Goal: Task Accomplishment & Management: Complete application form

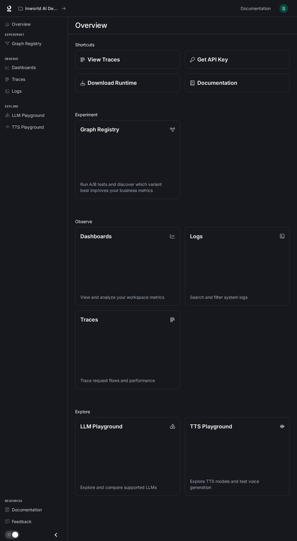
click at [283, 9] on img "button" at bounding box center [283, 8] width 8 height 8
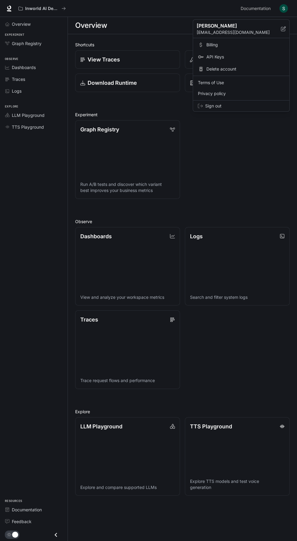
click at [222, 44] on span "Billing" at bounding box center [245, 45] width 78 height 6
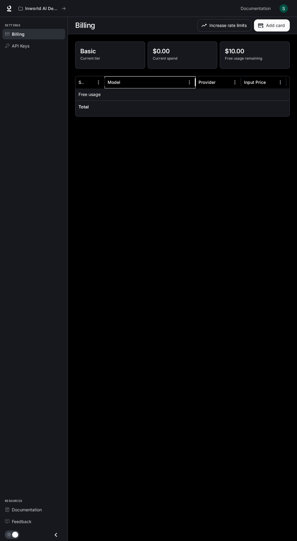
click at [117, 84] on div "Model" at bounding box center [113, 82] width 13 height 5
click at [123, 92] on div at bounding box center [149, 94] width 91 height 12
click at [100, 50] on p "Basic" at bounding box center [110, 51] width 60 height 9
click at [98, 55] on p "Basic" at bounding box center [110, 51] width 60 height 9
click at [111, 76] on div "Model" at bounding box center [145, 82] width 77 height 12
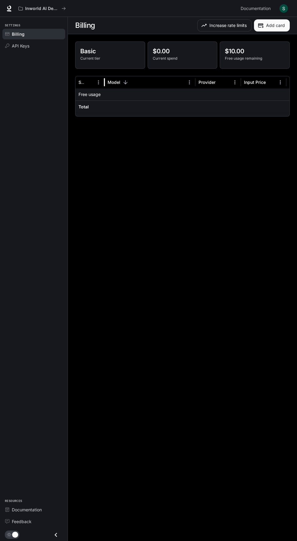
click at [100, 58] on p "Current tier" at bounding box center [110, 58] width 60 height 5
click at [89, 58] on p "Current tier" at bounding box center [110, 58] width 60 height 5
click at [113, 93] on div at bounding box center [149, 94] width 91 height 12
click at [111, 77] on div "Model" at bounding box center [145, 82] width 77 height 12
click at [217, 25] on button "Increase rate limits" at bounding box center [224, 25] width 54 height 12
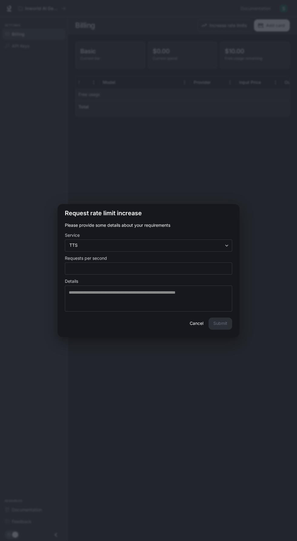
click at [277, 132] on div "Request rate limit increase Please provide some details about your requirements…" at bounding box center [148, 270] width 297 height 541
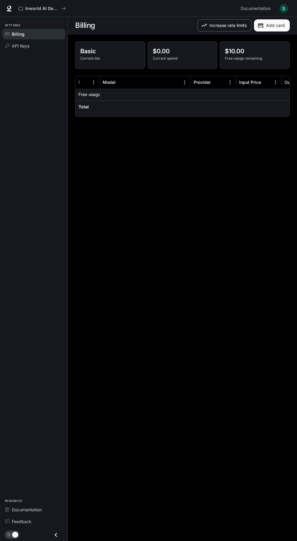
click at [222, 25] on button "Increase rate limits" at bounding box center [224, 25] width 54 height 12
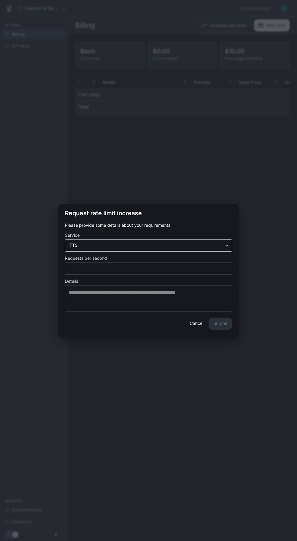
click at [166, 244] on body "Skip to main content Inworld AI Demos Documentation Documentation Portal Settin…" at bounding box center [148, 270] width 297 height 541
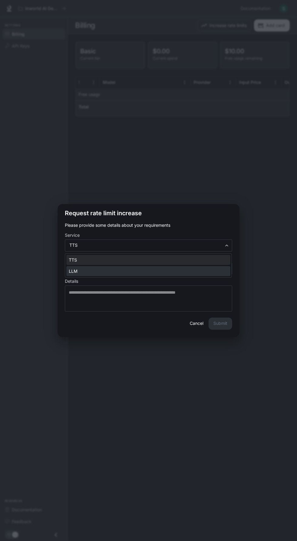
click at [128, 266] on li "LLM" at bounding box center [148, 271] width 164 height 10
type input "***"
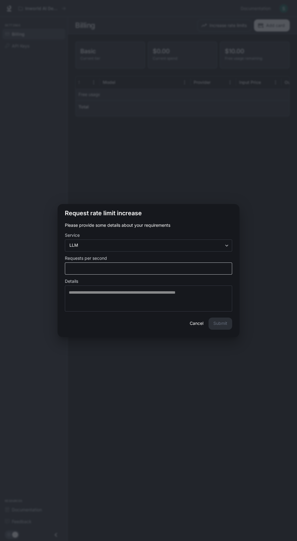
click at [106, 273] on div "* ​" at bounding box center [148, 268] width 167 height 12
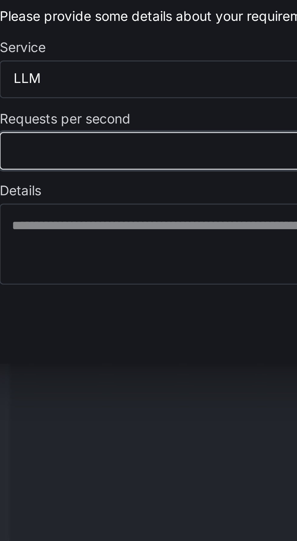
type input "*"
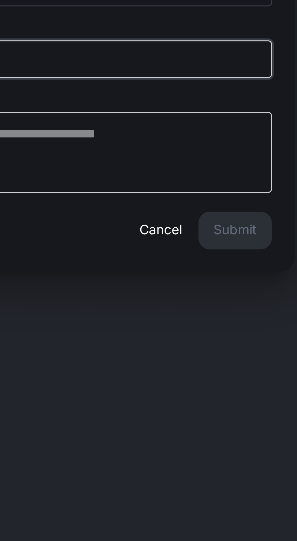
type input "*******"
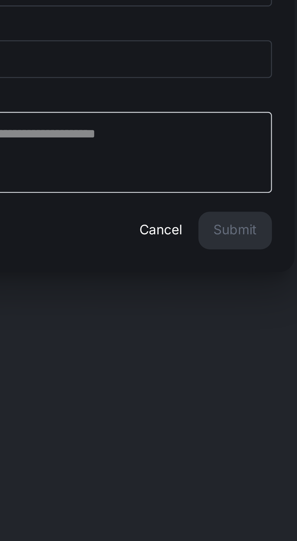
click at [188, 286] on div "* ​" at bounding box center [148, 298] width 167 height 26
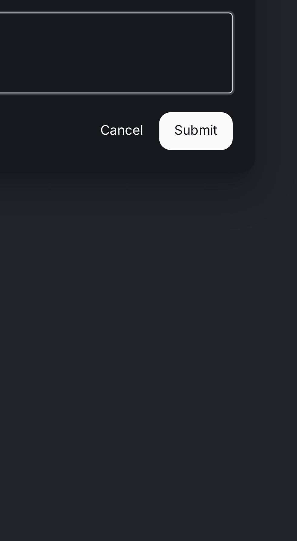
type textarea "**********"
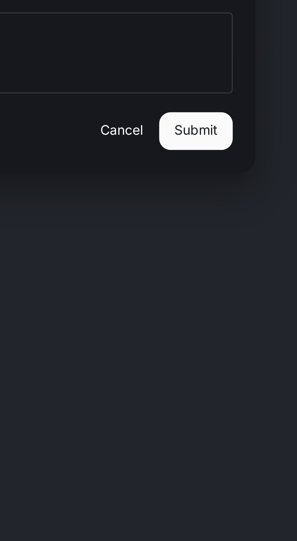
click at [223, 324] on button "Submit" at bounding box center [220, 323] width 24 height 12
type input "***"
type input "*"
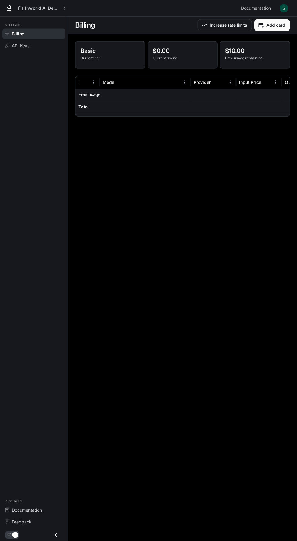
click at [54, 534] on icon "Close drawer" at bounding box center [56, 534] width 8 height 8
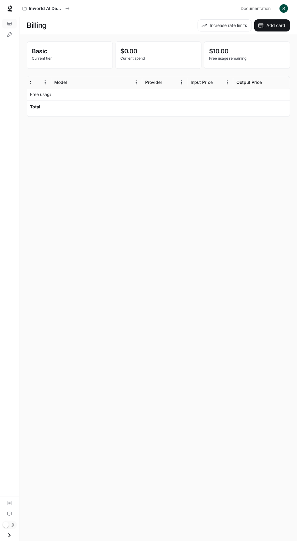
click at [12, 535] on icon "Open drawer" at bounding box center [9, 534] width 8 height 8
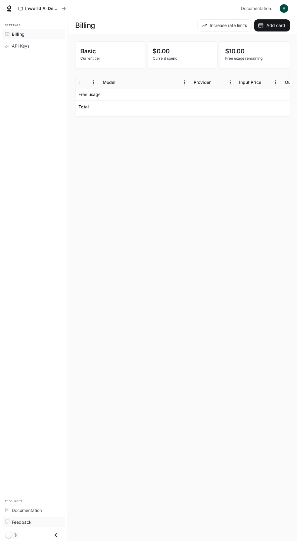
click at [18, 521] on span "Feedback" at bounding box center [22, 521] width 20 height 6
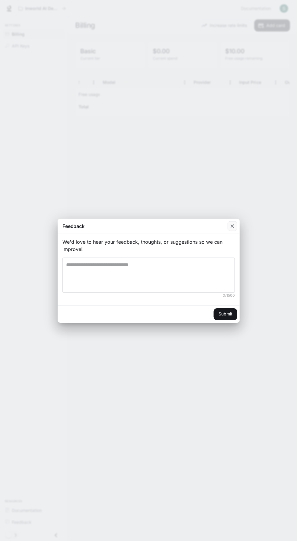
click at [231, 230] on div "button" at bounding box center [232, 226] width 10 height 10
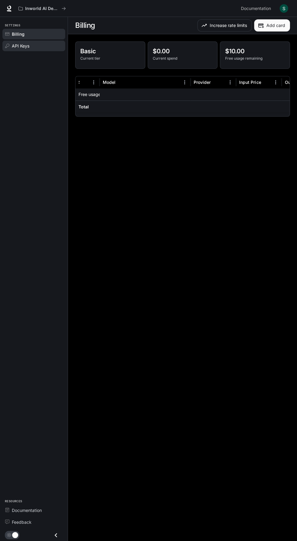
click at [22, 45] on span "API Keys" at bounding box center [21, 46] width 18 height 6
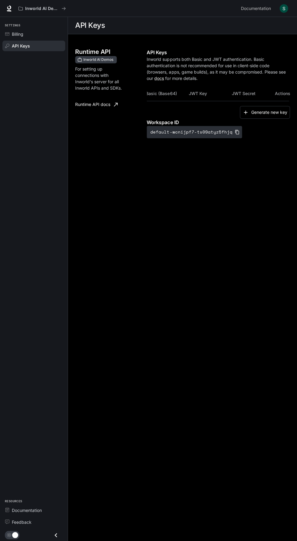
click at [96, 61] on span "Inworld AI Demos" at bounding box center [98, 59] width 35 height 5
click at [111, 61] on span "Inworld AI Demos" at bounding box center [98, 59] width 35 height 5
click at [88, 60] on span "Inworld AI Demos" at bounding box center [98, 59] width 35 height 5
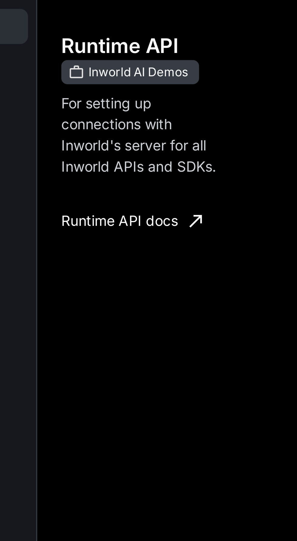
click at [103, 59] on span "Inworld AI Demos" at bounding box center [98, 59] width 35 height 5
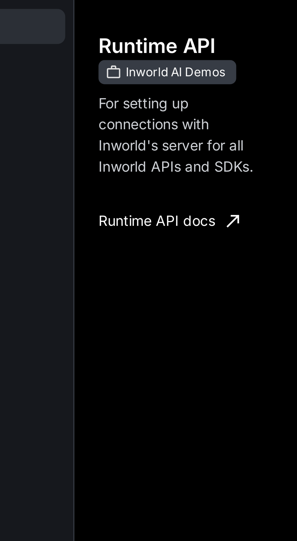
click at [100, 58] on span "Inworld AI Demos" at bounding box center [98, 59] width 35 height 5
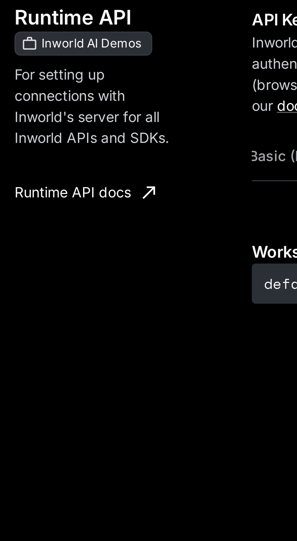
click at [97, 73] on p "For setting up connections with Inworld's server for all Inworld APIs and SDKs." at bounding box center [100, 78] width 50 height 25
click at [90, 101] on link "Runtime API docs" at bounding box center [96, 104] width 47 height 12
